Goal: Navigation & Orientation: Find specific page/section

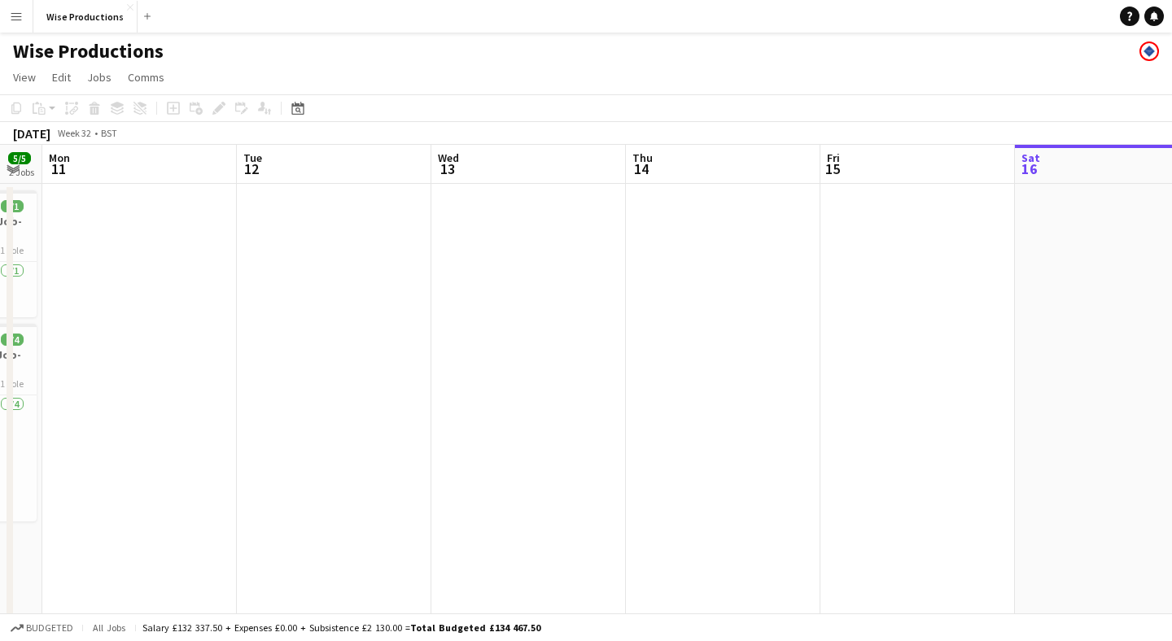
scroll to position [0, 346]
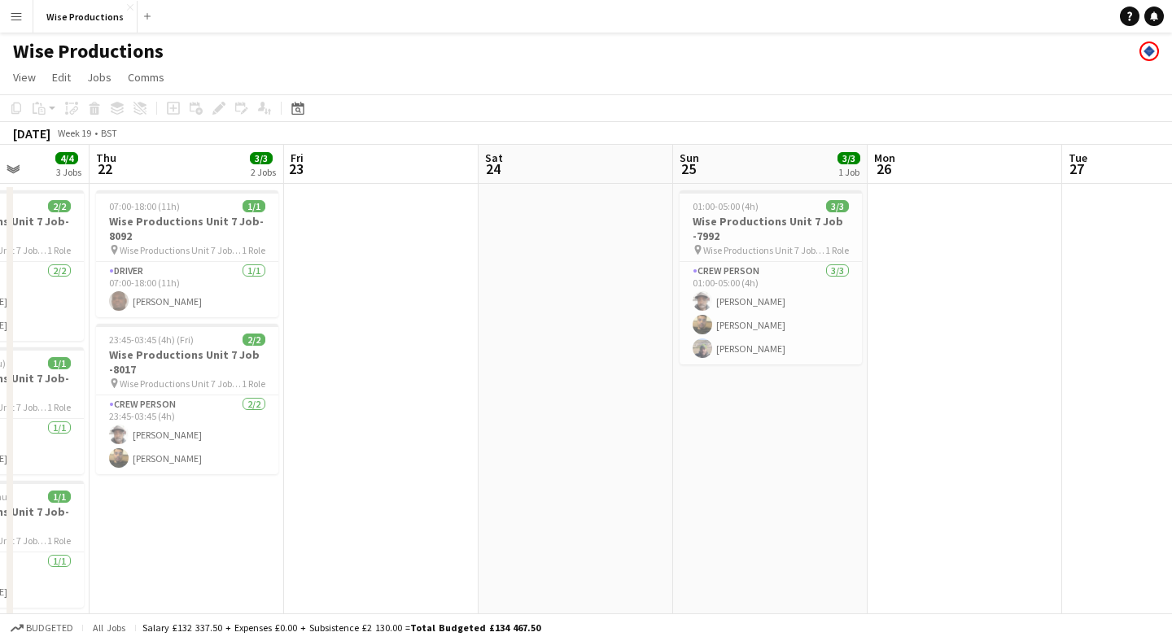
scroll to position [0, 628]
